Goal: Task Accomplishment & Management: Use online tool/utility

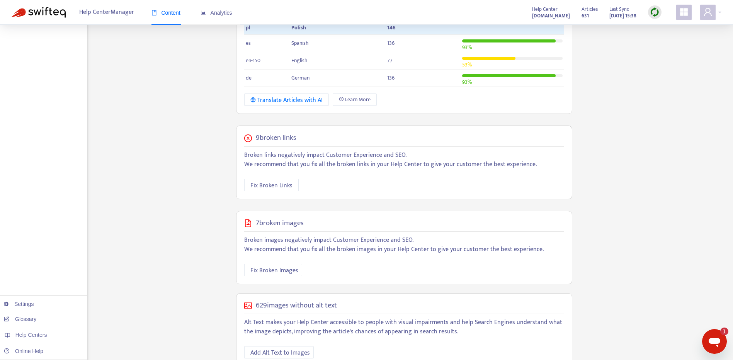
scroll to position [218, 0]
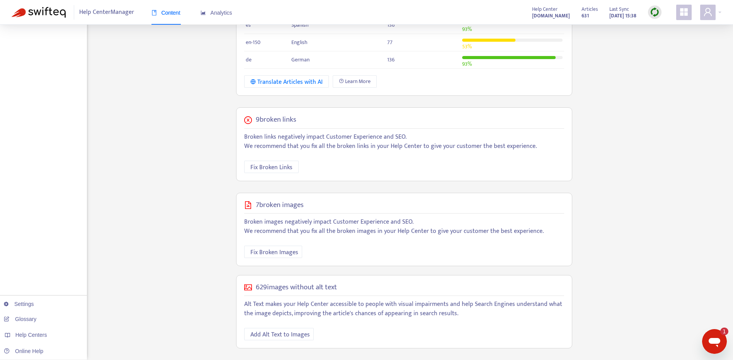
click at [660, 11] on div at bounding box center [655, 12] width 14 height 14
click at [668, 40] on link "Full Sync" at bounding box center [668, 40] width 28 height 9
